Goal: Transaction & Acquisition: Subscribe to service/newsletter

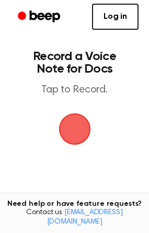
click at [74, 132] on span "button" at bounding box center [74, 128] width 29 height 29
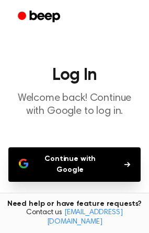
click at [80, 162] on button "Continue with Google" at bounding box center [74, 164] width 132 height 34
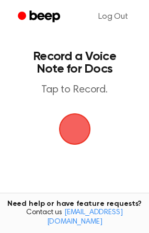
click at [97, 150] on main "Record a Voice Note for Docs Tap to Record. Tired of copying and pasting? Use t…" at bounding box center [74, 159] width 149 height 319
click at [77, 126] on span "button" at bounding box center [74, 128] width 29 height 29
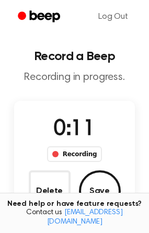
scroll to position [56, 0]
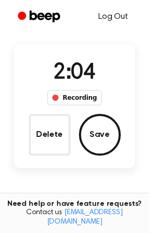
click at [115, 14] on link "Log Out" at bounding box center [113, 16] width 51 height 25
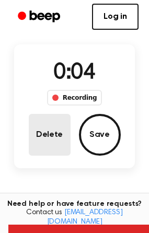
click at [30, 150] on button "Delete" at bounding box center [50, 135] width 42 height 42
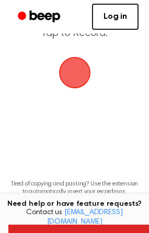
scroll to position [10, 0]
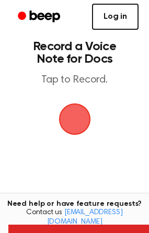
click at [117, 19] on link "Log in" at bounding box center [115, 17] width 46 height 26
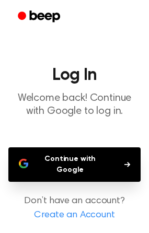
click at [100, 160] on button "Continue with Google" at bounding box center [74, 164] width 132 height 34
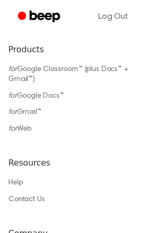
scroll to position [783, 0]
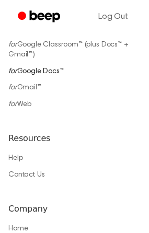
click at [33, 68] on link "for Google Docs™" at bounding box center [35, 71] width 55 height 7
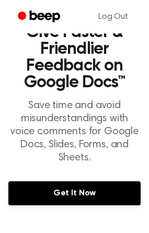
scroll to position [157, 0]
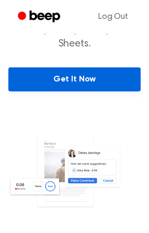
click at [66, 79] on link "Get It Now" at bounding box center [74, 79] width 132 height 24
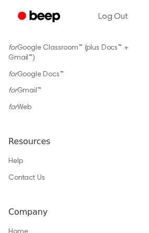
scroll to position [763, 0]
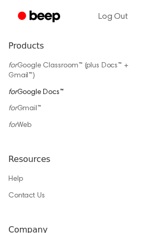
click at [32, 90] on link "for Google Docs™" at bounding box center [35, 92] width 55 height 7
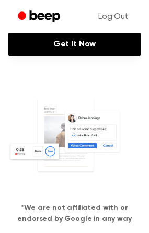
scroll to position [209, 0]
